Goal: Task Accomplishment & Management: Use online tool/utility

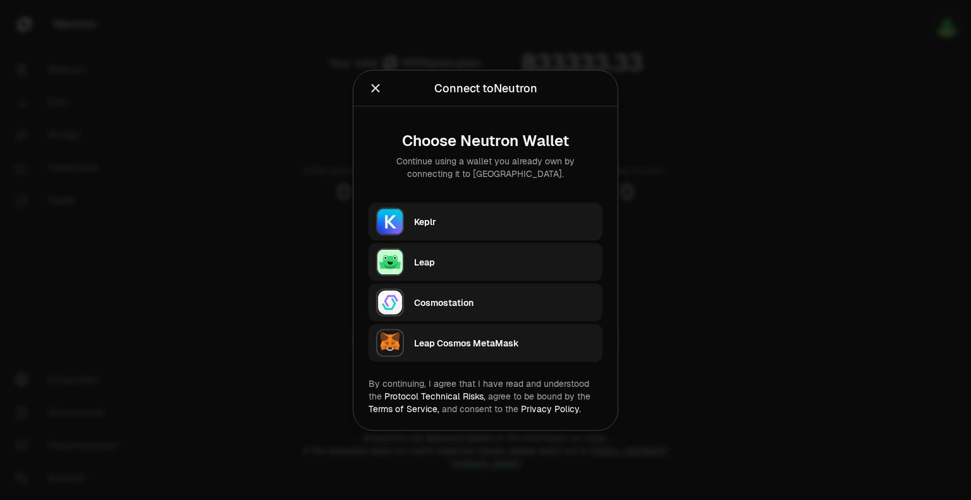
click at [420, 224] on div "Keplr" at bounding box center [504, 221] width 181 height 13
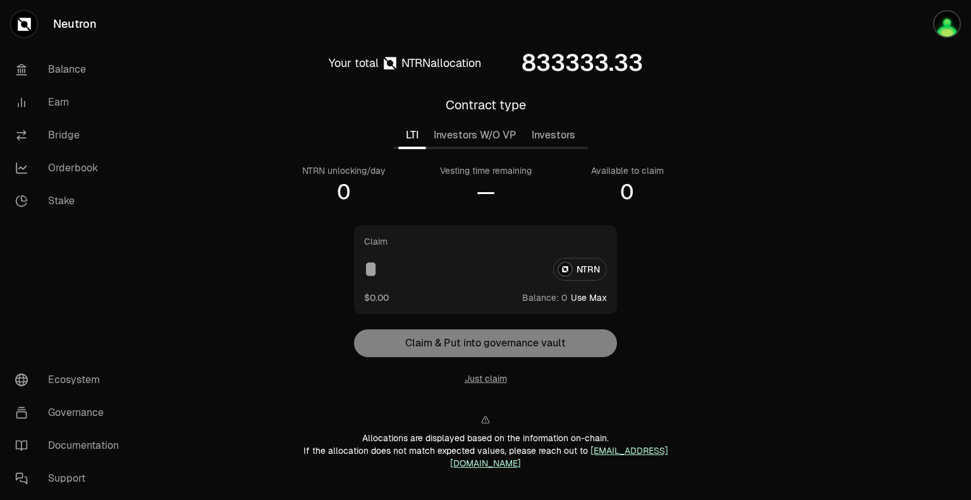
click at [488, 151] on div "Contract type LTI Investors W/O VP Investors NTRN unlocking/day 0 Vesting time …" at bounding box center [485, 150] width 409 height 109
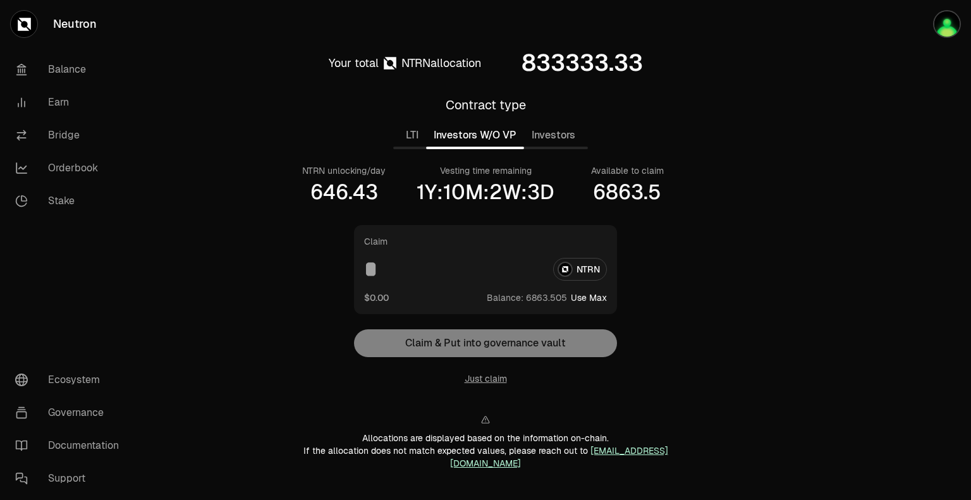
click at [493, 145] on button "Investors W/O VP" at bounding box center [475, 135] width 98 height 25
click at [584, 268] on div "NTRN" at bounding box center [485, 269] width 243 height 23
click at [575, 270] on div "NTRN" at bounding box center [485, 269] width 243 height 23
click at [589, 293] on button "Use Max" at bounding box center [589, 297] width 36 height 13
type input "**********"
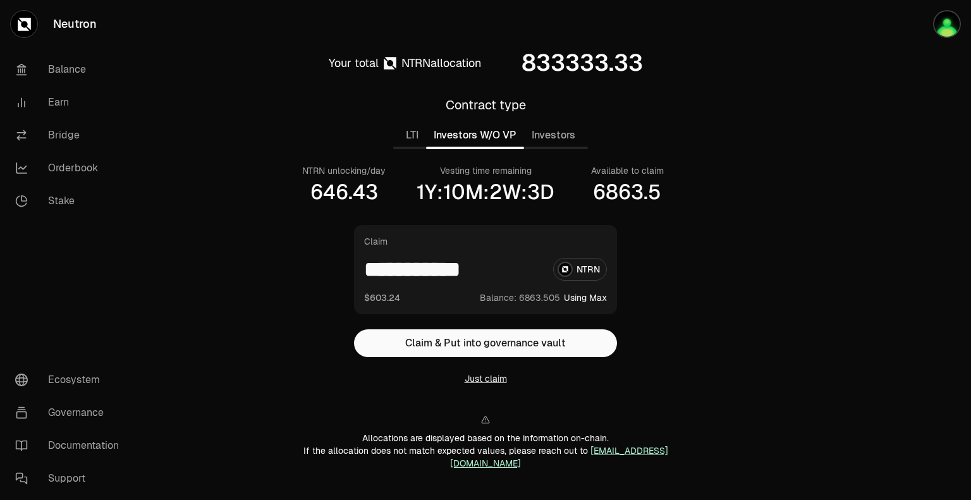
click at [501, 378] on button "Just claim" at bounding box center [485, 378] width 42 height 13
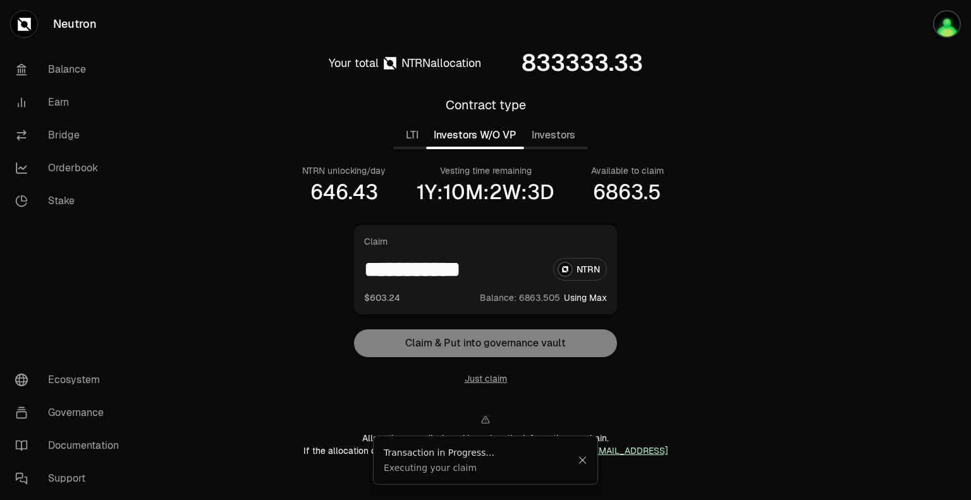
click at [554, 148] on div "LTI Investors W/O VP Investors" at bounding box center [490, 135] width 195 height 28
click at [544, 138] on button "Investors" at bounding box center [553, 135] width 59 height 25
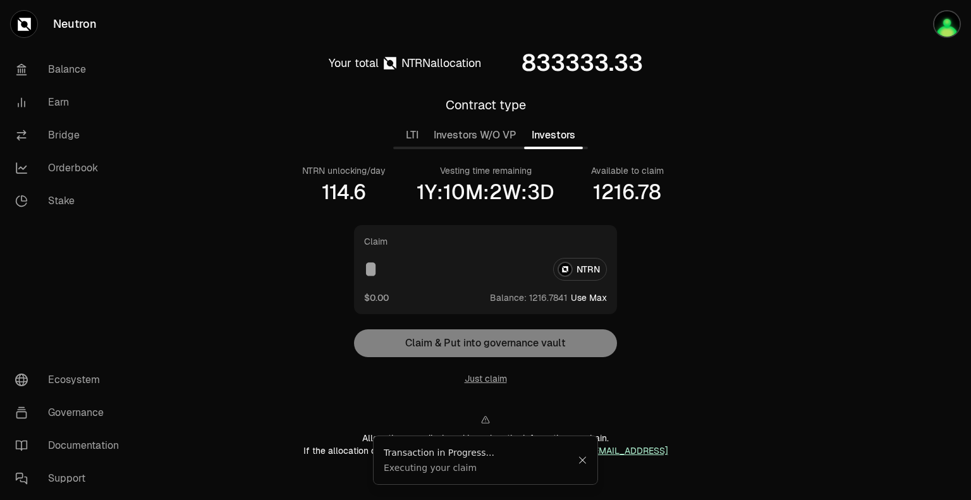
click at [590, 298] on button "Use Max" at bounding box center [589, 297] width 36 height 13
type input "**********"
click at [591, 283] on div "Claim NTRN $0.00 Balance: Using Max" at bounding box center [485, 269] width 263 height 89
click at [590, 298] on button "Using Max" at bounding box center [585, 297] width 43 height 13
type input "**********"
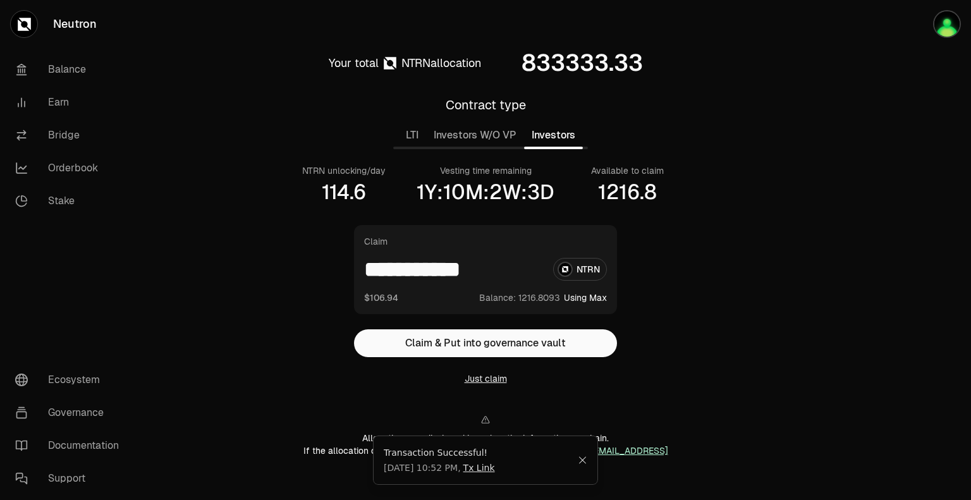
click at [490, 384] on button "Just claim" at bounding box center [485, 378] width 42 height 13
